Goal: Transaction & Acquisition: Obtain resource

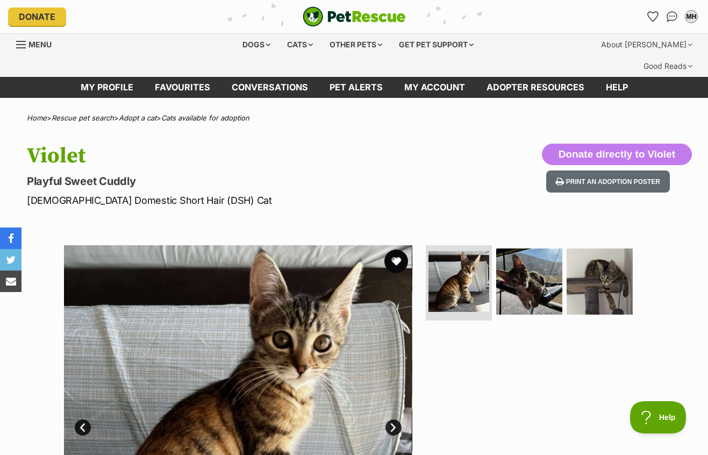
click at [399, 250] on button "favourite" at bounding box center [397, 262] width 24 height 24
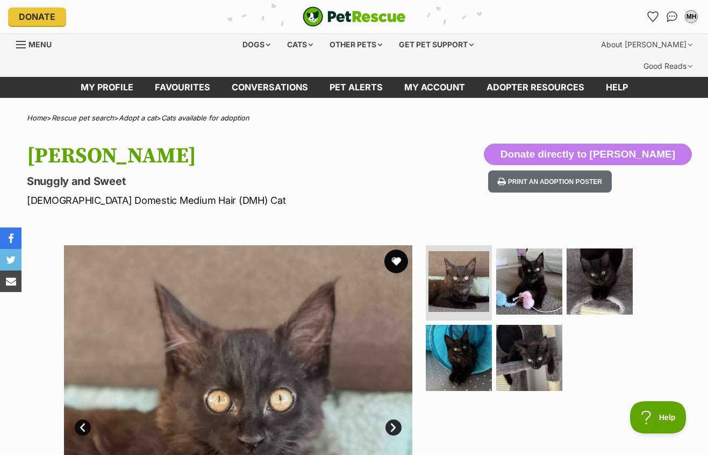
click at [403, 250] on button "favourite" at bounding box center [397, 262] width 24 height 24
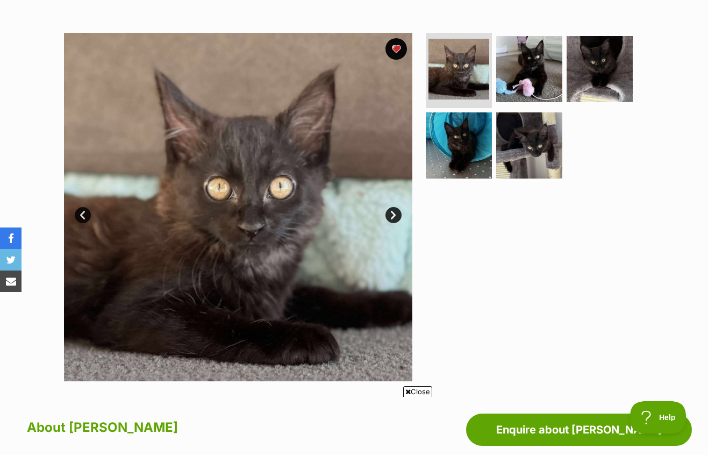
scroll to position [213, 0]
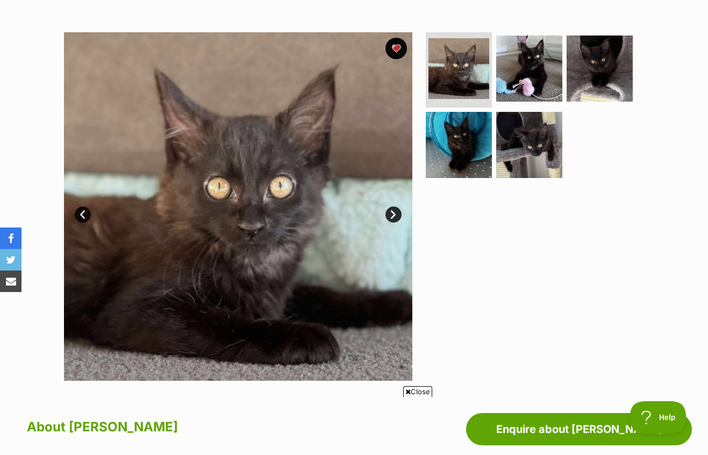
click at [388, 207] on link "Next" at bounding box center [394, 215] width 16 height 16
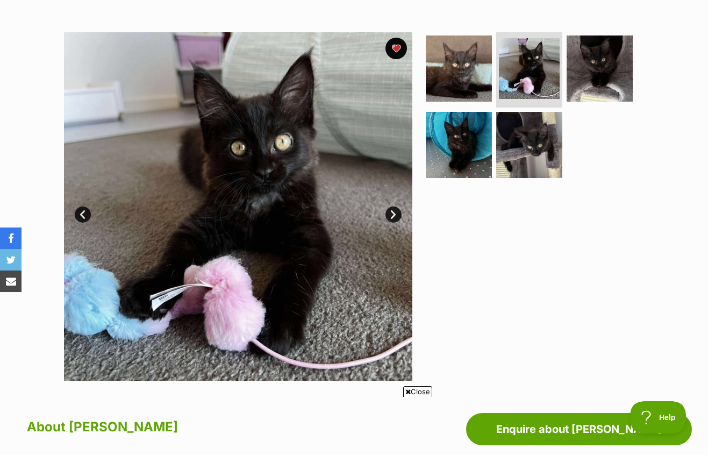
click at [388, 207] on link "Next" at bounding box center [394, 215] width 16 height 16
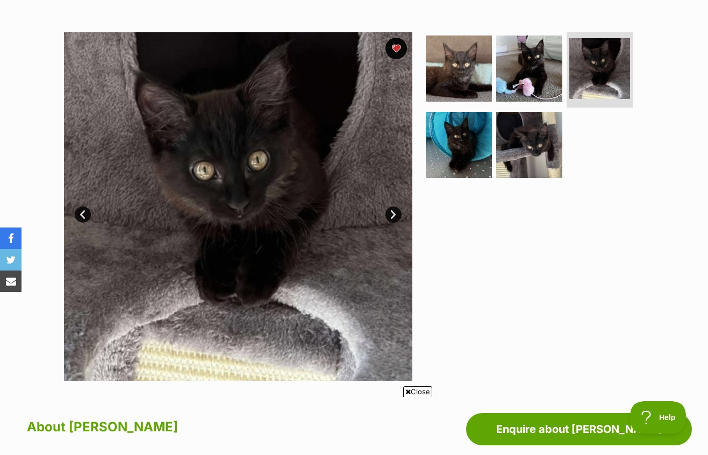
click at [388, 207] on link "Next" at bounding box center [394, 215] width 16 height 16
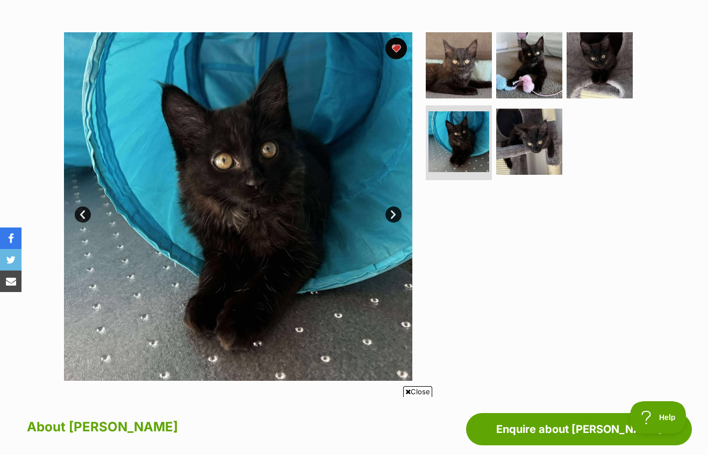
click at [388, 207] on link "Next" at bounding box center [394, 215] width 16 height 16
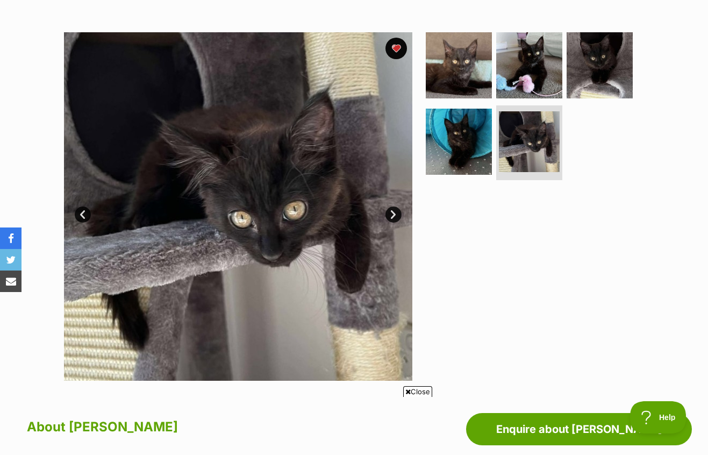
click at [388, 207] on link "Next" at bounding box center [394, 215] width 16 height 16
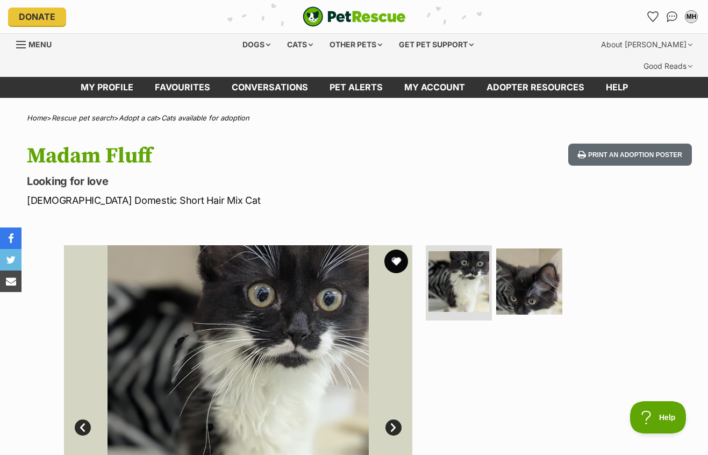
click at [399, 250] on button "favourite" at bounding box center [397, 262] width 24 height 24
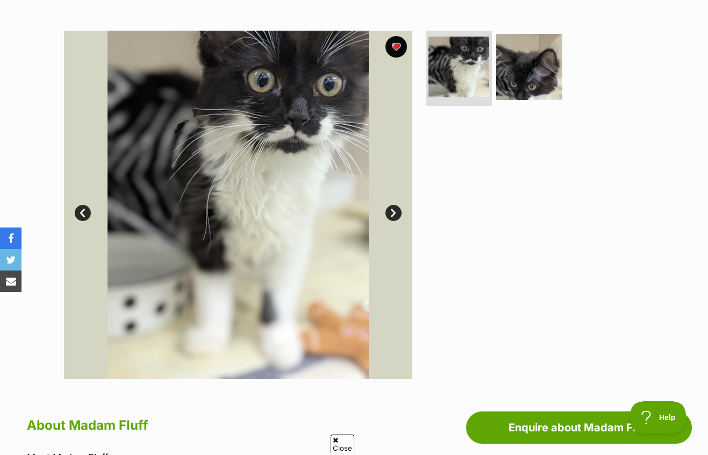
scroll to position [214, 0]
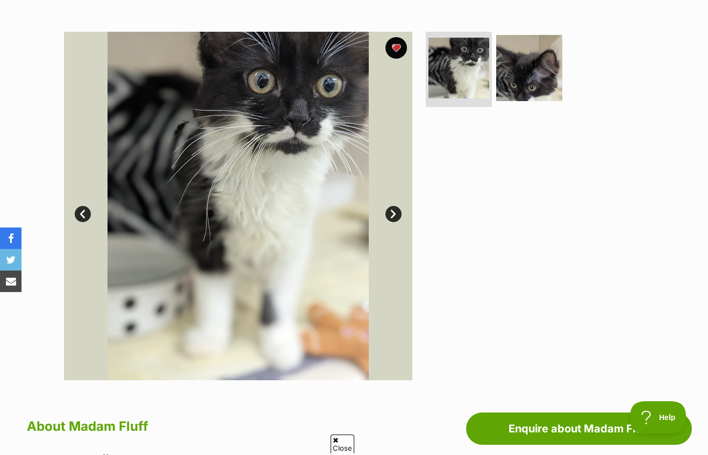
click at [394, 206] on link "Next" at bounding box center [394, 214] width 16 height 16
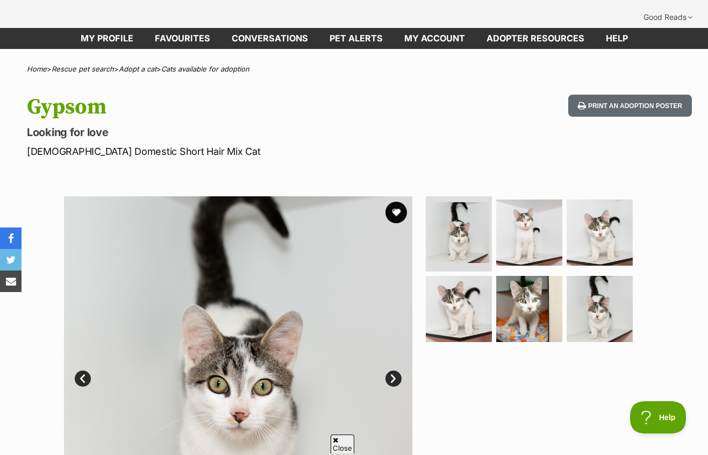
scroll to position [51, 0]
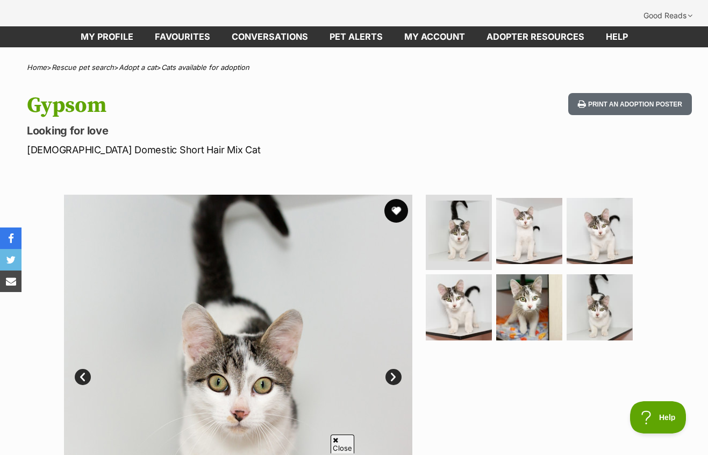
click at [404, 199] on button "favourite" at bounding box center [397, 211] width 24 height 24
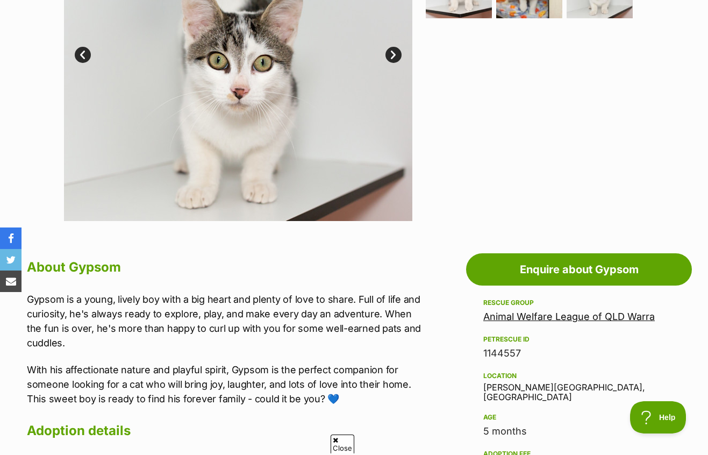
scroll to position [373, 0]
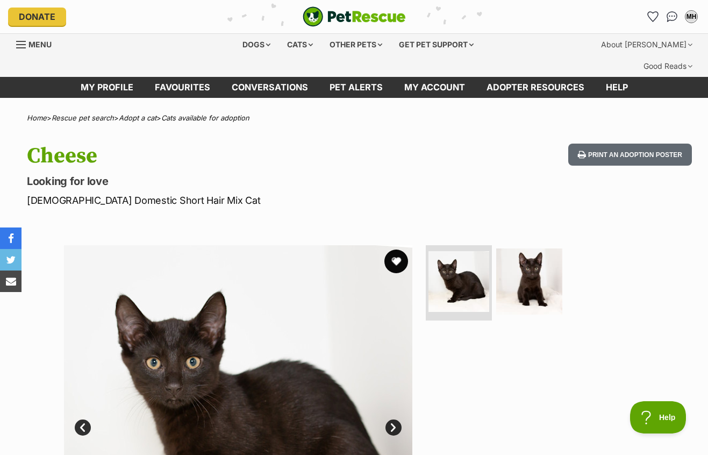
click at [402, 250] on button "favourite" at bounding box center [397, 262] width 24 height 24
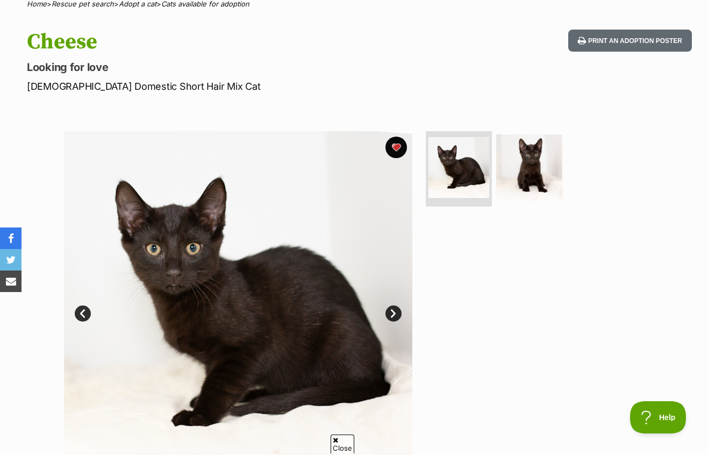
scroll to position [113, 0]
